Goal: Task Accomplishment & Management: Manage account settings

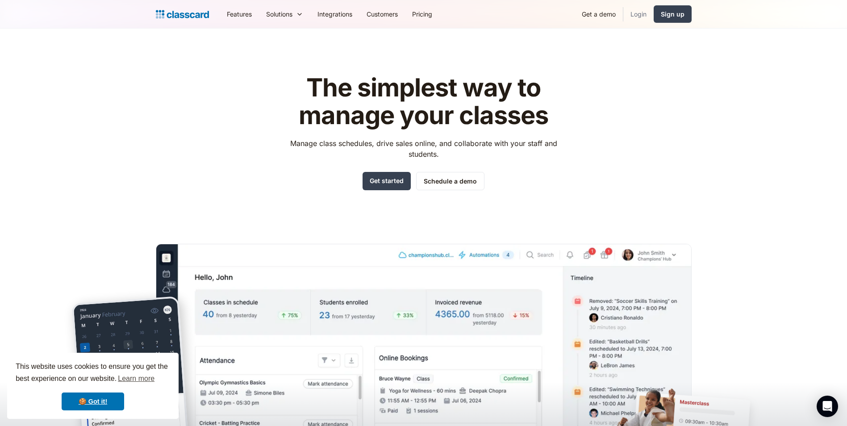
click at [645, 11] on link "Login" at bounding box center [638, 14] width 30 height 20
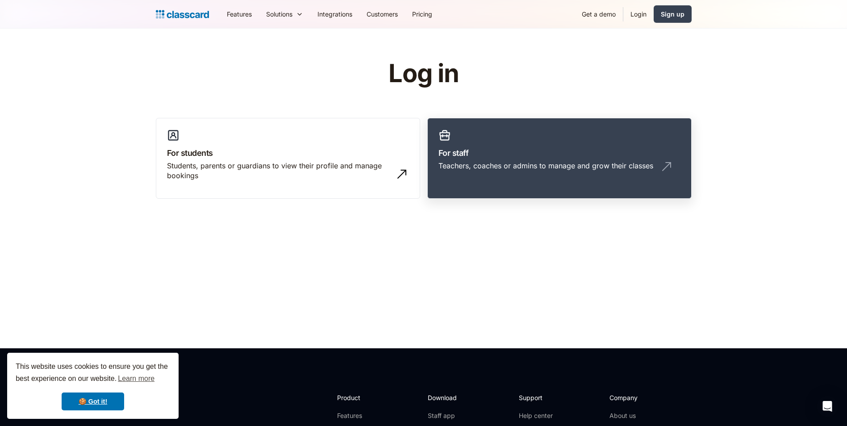
click at [528, 122] on link "For staff Teachers, coaches or admins to manage and grow their classes" at bounding box center [559, 158] width 264 height 81
